Goal: Task Accomplishment & Management: Manage account settings

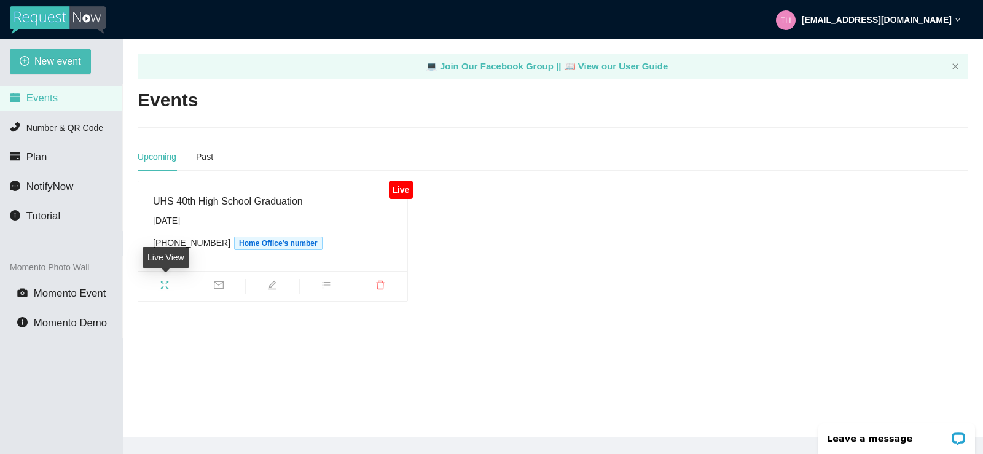
click at [161, 284] on icon "fullscreen" at bounding box center [165, 285] width 10 height 10
click at [201, 159] on div "Past" at bounding box center [204, 157] width 17 height 14
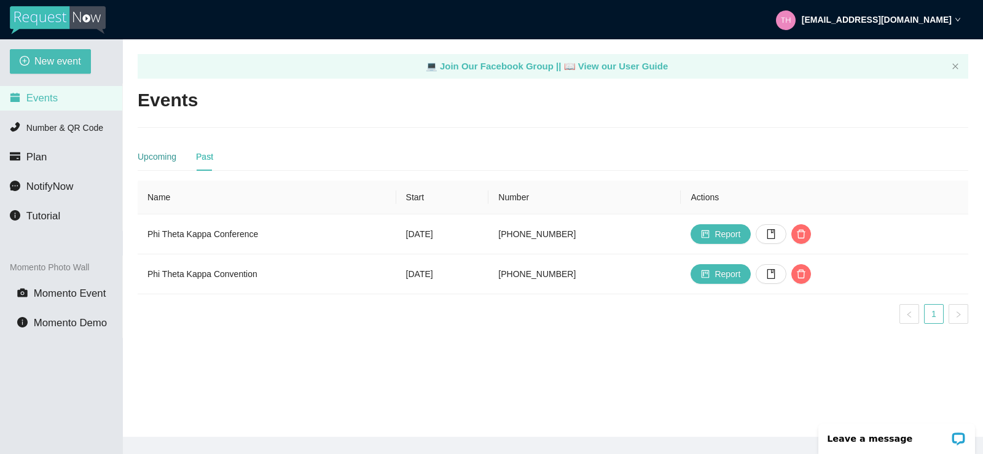
click at [155, 155] on div "Upcoming" at bounding box center [157, 157] width 39 height 14
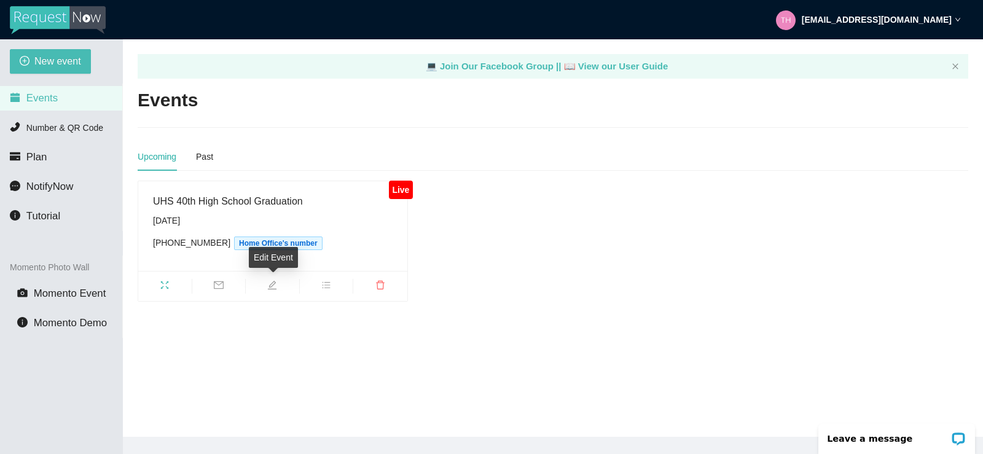
click at [272, 285] on icon "edit" at bounding box center [272, 285] width 10 height 10
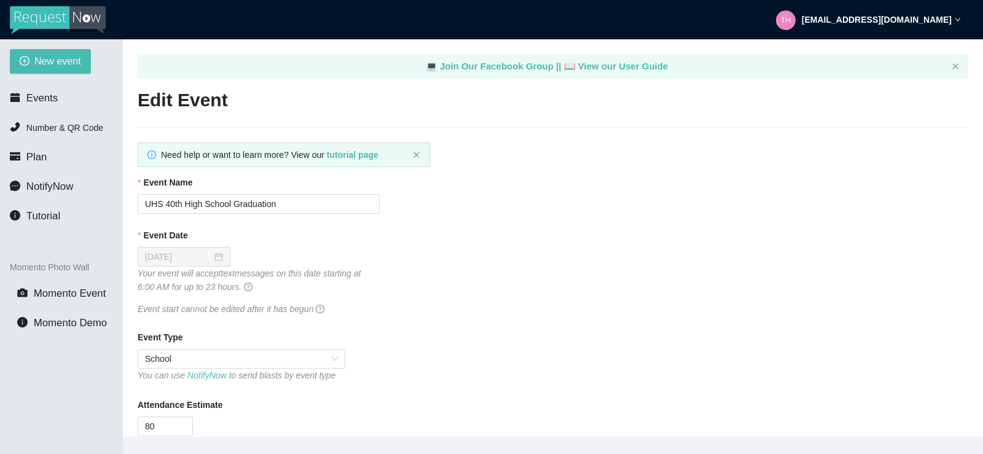
type textarea "https://virtualdj.com/ask/DJ_Spinz"
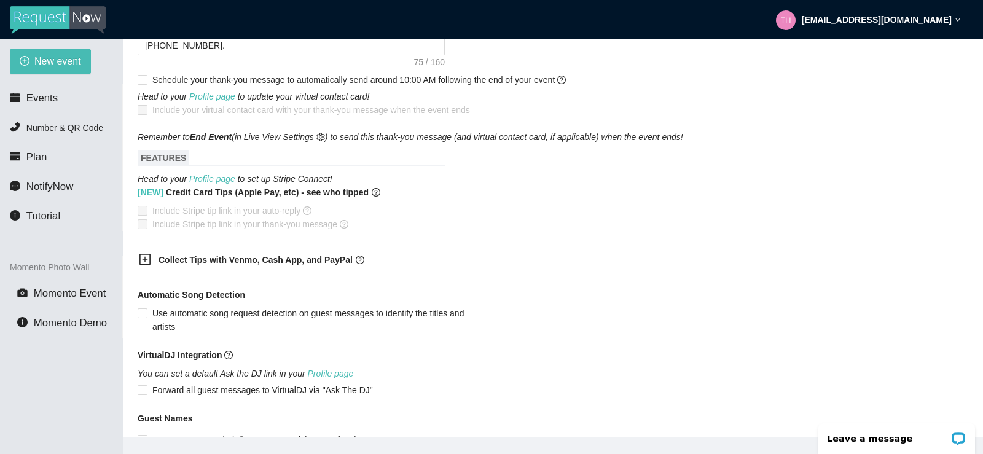
scroll to position [676, 0]
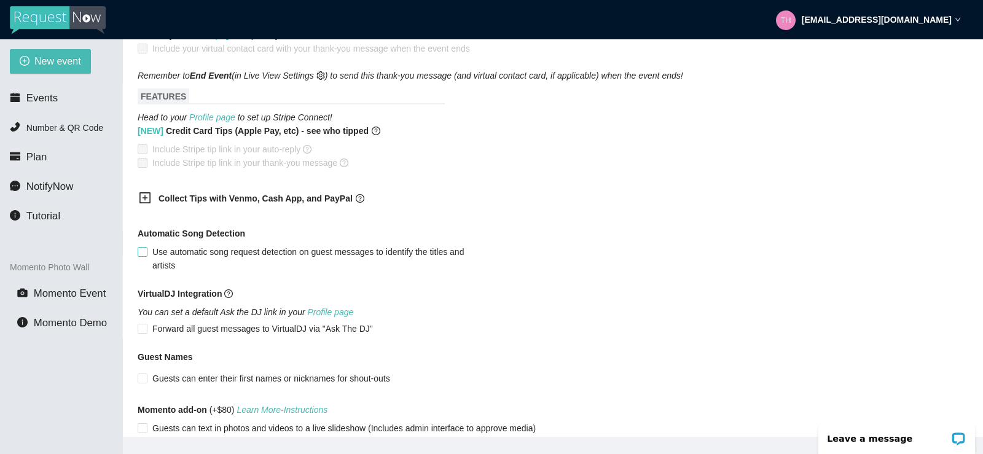
click at [141, 255] on input "Use automatic song request detection on guest messages to identify the titles a…" at bounding box center [142, 251] width 9 height 9
checkbox input "true"
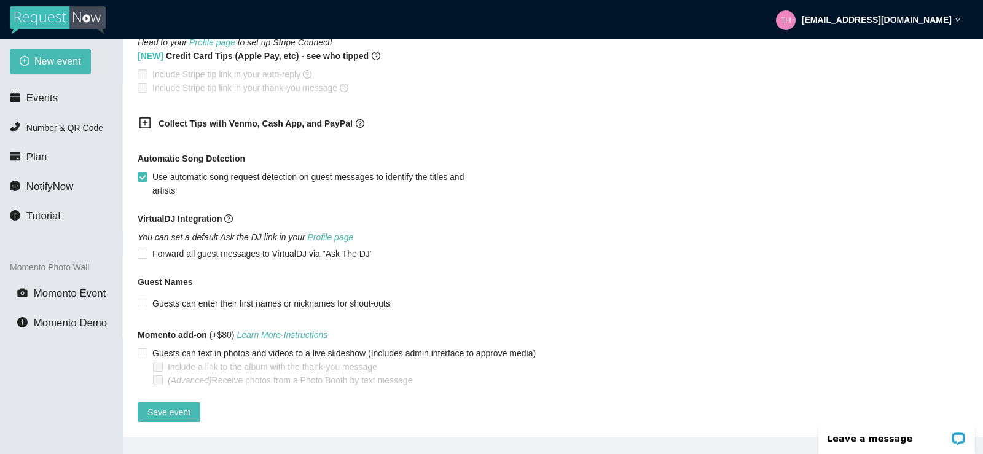
scroll to position [765, 0]
click at [162, 405] on span "Save event" at bounding box center [168, 412] width 43 height 14
click at [37, 98] on span "Events" at bounding box center [41, 98] width 31 height 12
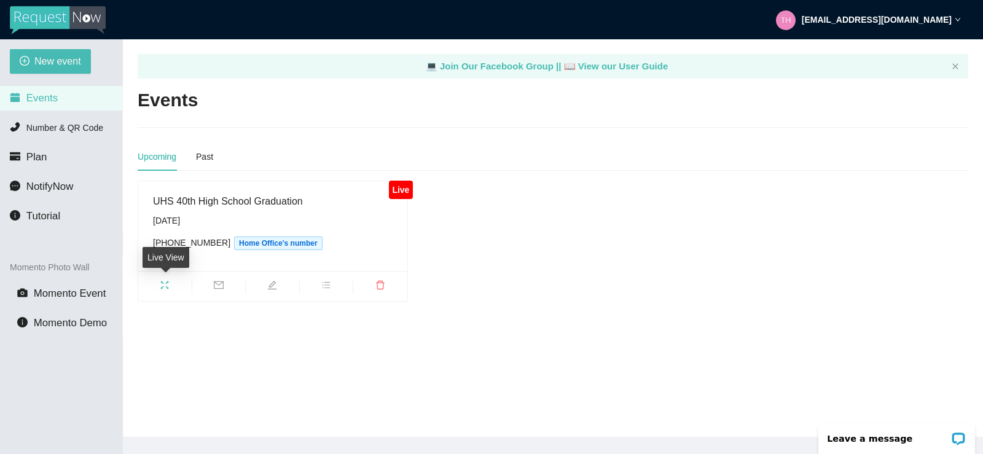
click at [163, 289] on icon "fullscreen" at bounding box center [165, 285] width 10 height 10
